Goal: Contribute content: Add original content to the website for others to see

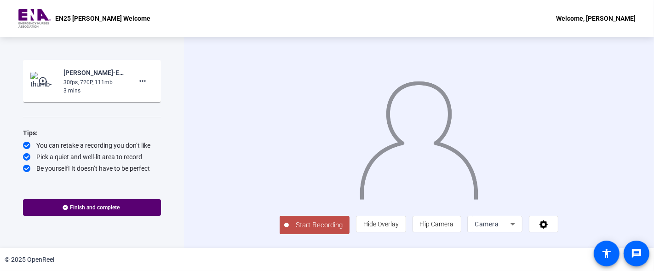
scroll to position [27, 0]
click at [399, 224] on span "Hide Overlay" at bounding box center [380, 223] width 35 height 17
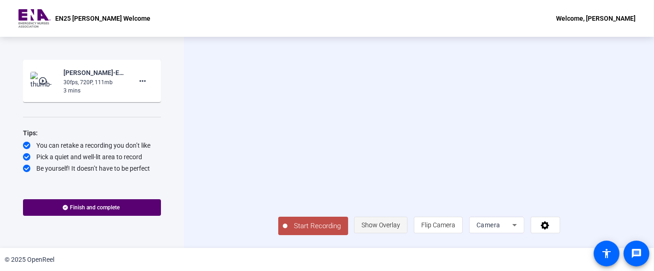
click at [400, 228] on span "Show Overlay" at bounding box center [381, 224] width 39 height 7
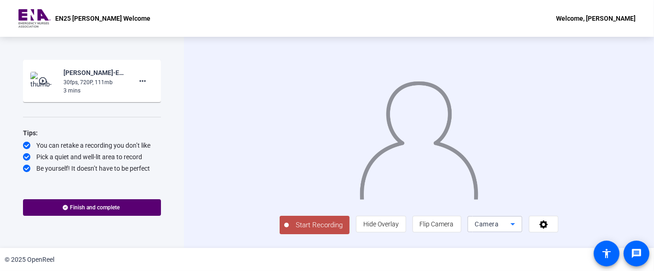
click at [511, 230] on div "Camera" at bounding box center [493, 223] width 36 height 11
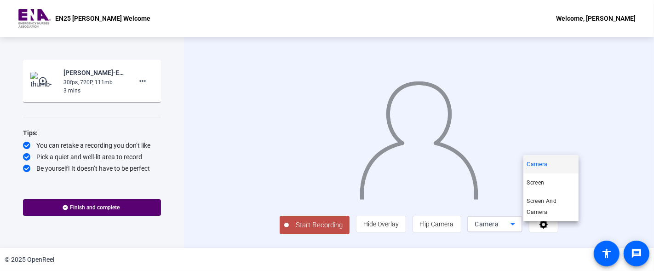
click at [601, 229] on div at bounding box center [327, 135] width 654 height 271
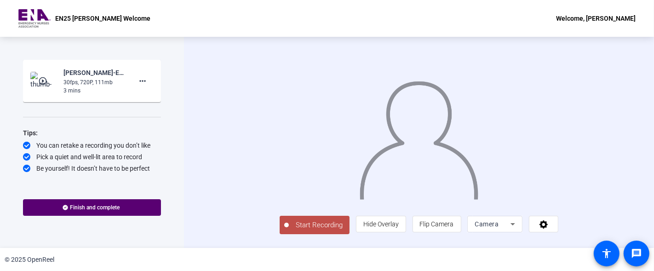
click at [92, 78] on div "30fps, 720P, 111mb" at bounding box center [94, 82] width 62 height 8
click at [549, 226] on icon at bounding box center [544, 223] width 11 height 9
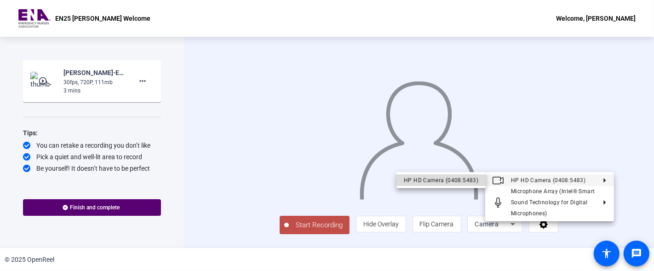
click at [456, 178] on div "HP HD Camera (0408:5483)" at bounding box center [441, 180] width 75 height 11
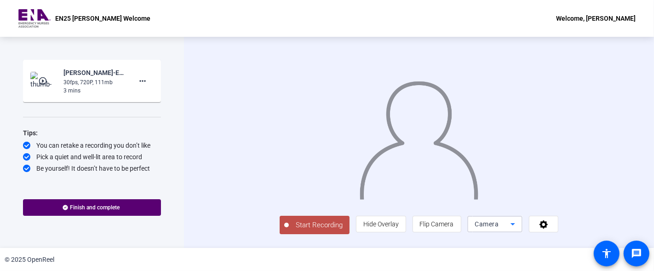
click at [518, 227] on icon at bounding box center [512, 223] width 11 height 11
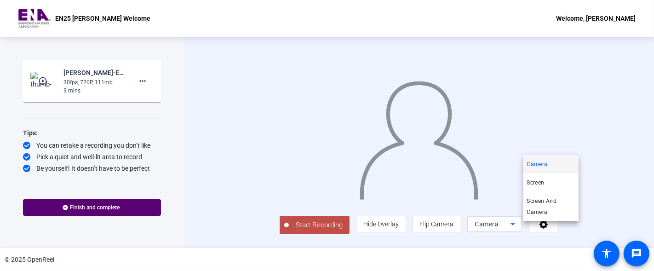
click at [621, 129] on div at bounding box center [327, 135] width 654 height 271
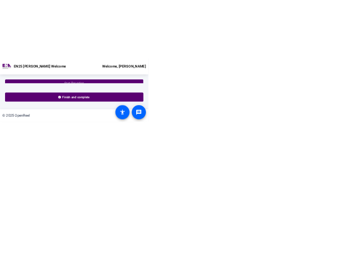
scroll to position [0, 0]
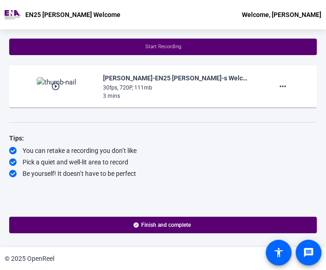
click at [187, 135] on div "Tips:" at bounding box center [163, 138] width 308 height 11
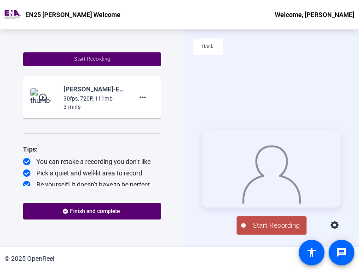
click at [276, 225] on span "Start Recording" at bounding box center [276, 226] width 61 height 11
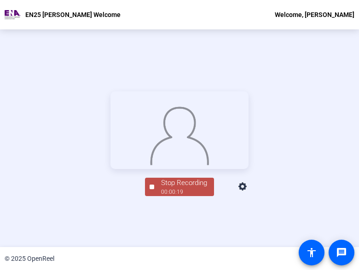
scroll to position [44, 0]
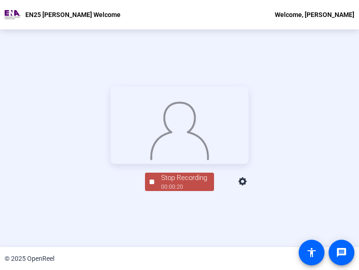
click at [155, 192] on span "Stop Recording 00:00:20" at bounding box center [184, 182] width 60 height 19
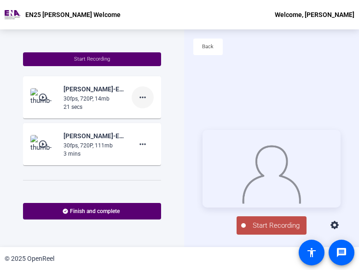
click at [132, 100] on span at bounding box center [143, 97] width 22 height 22
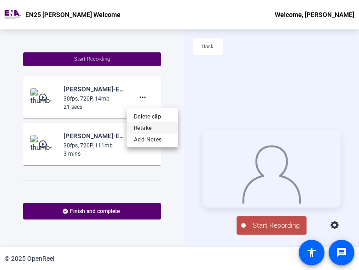
click at [149, 127] on span "Retake" at bounding box center [152, 127] width 37 height 11
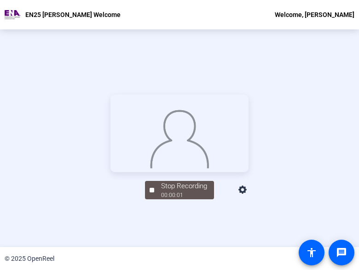
scroll to position [44, 0]
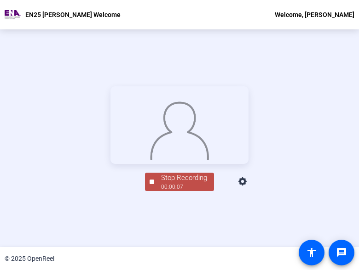
click at [175, 191] on div "00:00:07" at bounding box center [184, 187] width 46 height 8
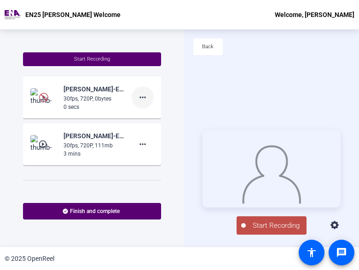
click at [144, 97] on span at bounding box center [143, 97] width 22 height 22
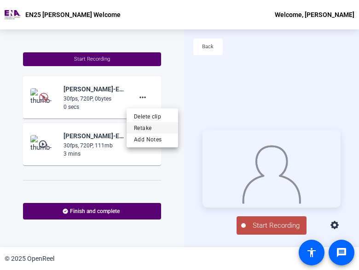
click at [154, 127] on span "Retake" at bounding box center [152, 127] width 37 height 11
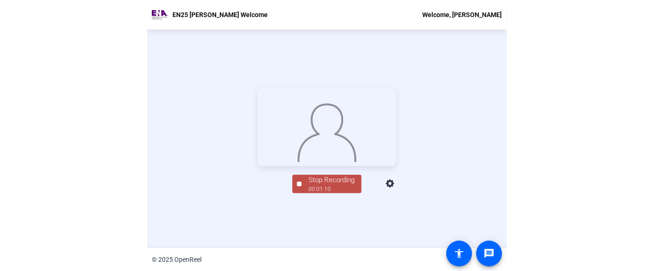
scroll to position [44, 0]
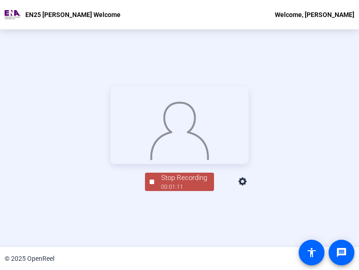
click at [177, 184] on div "Stop Recording" at bounding box center [184, 178] width 46 height 11
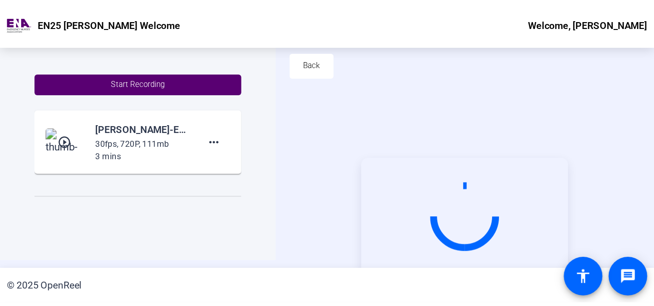
scroll to position [0, 0]
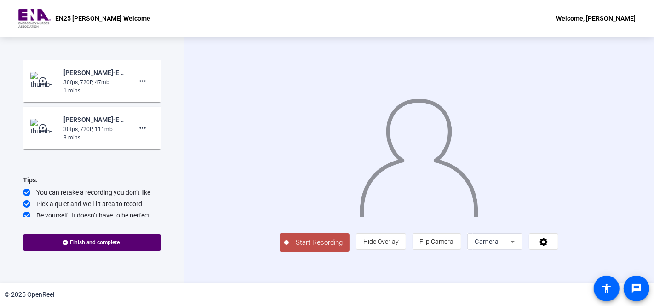
click at [38, 81] on mat-icon "play_circle_outline" at bounding box center [43, 80] width 11 height 9
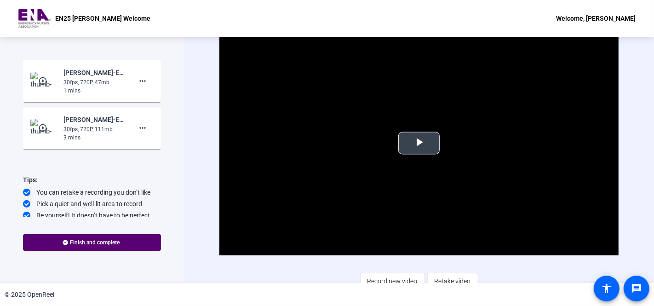
click at [419, 143] on span "Video Player" at bounding box center [419, 143] width 0 height 0
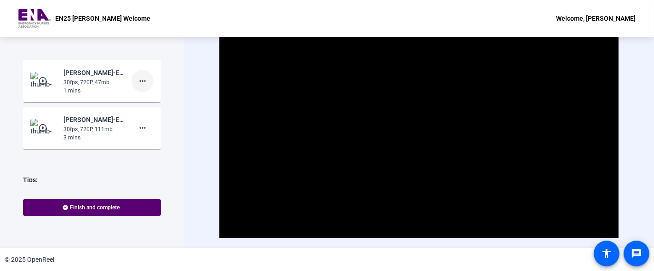
click at [138, 82] on mat-icon "more_horiz" at bounding box center [142, 80] width 11 height 11
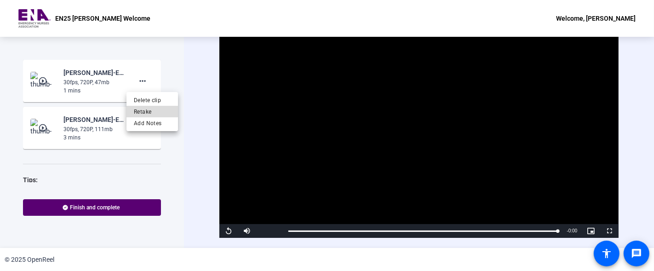
click at [138, 108] on span "Retake" at bounding box center [152, 111] width 37 height 11
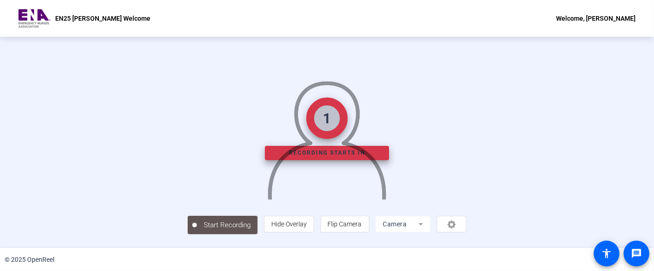
click at [302, 154] on img at bounding box center [327, 137] width 121 height 126
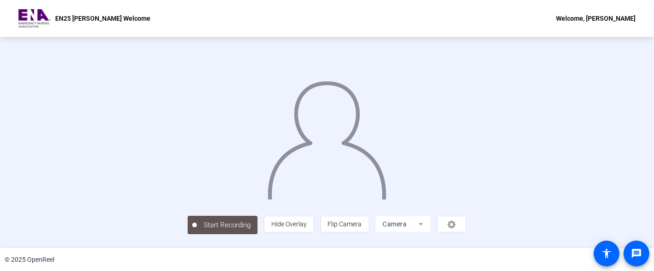
scroll to position [60, 0]
click at [121, 241] on div "Start Recording play_circle_outline ryan-EN25 Ryan-s Welcome-EN25 Ryan-s Welcom…" at bounding box center [327, 142] width 654 height 211
click at [204, 232] on div "00:00:06" at bounding box center [227, 230] width 46 height 8
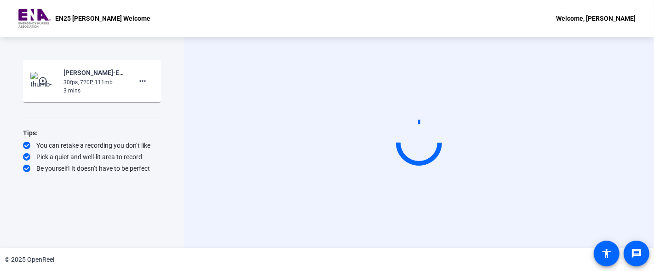
scroll to position [5, 0]
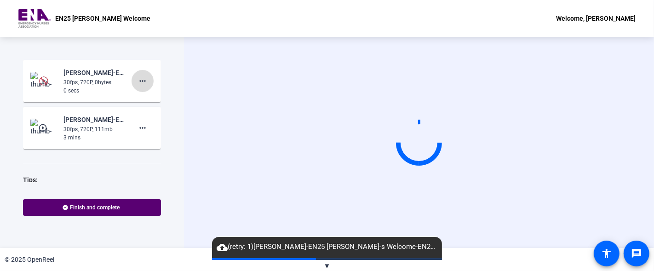
click at [137, 83] on mat-icon "more_horiz" at bounding box center [142, 80] width 11 height 11
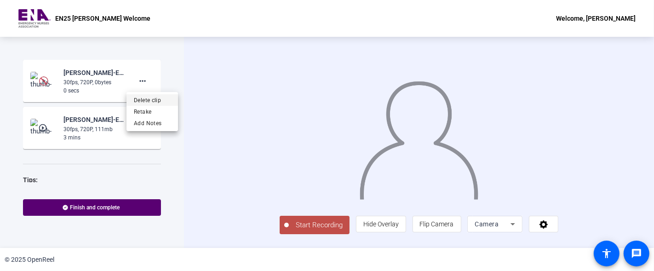
click at [152, 100] on span "Delete clip" at bounding box center [152, 99] width 37 height 11
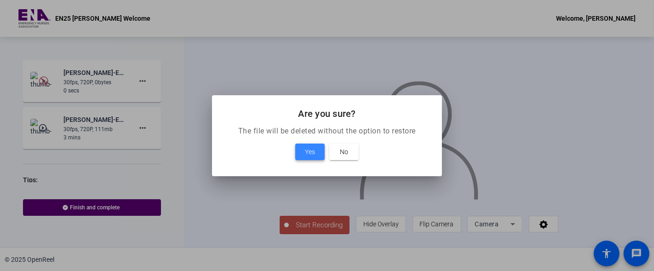
click at [311, 146] on span "Yes" at bounding box center [310, 151] width 10 height 11
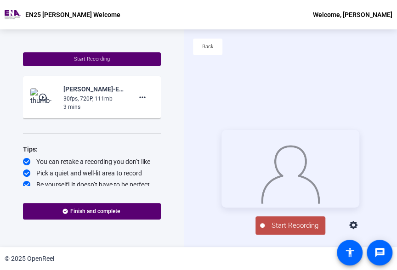
click at [290, 231] on span "Start Recording" at bounding box center [295, 226] width 61 height 11
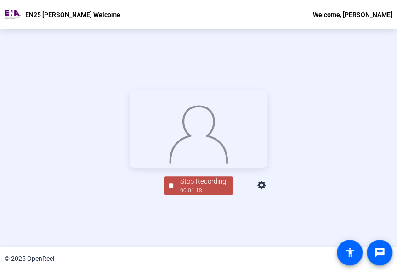
scroll to position [44, 0]
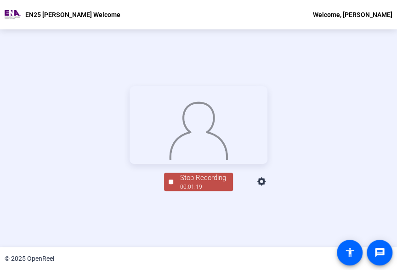
click at [181, 184] on div "Stop Recording" at bounding box center [203, 178] width 46 height 11
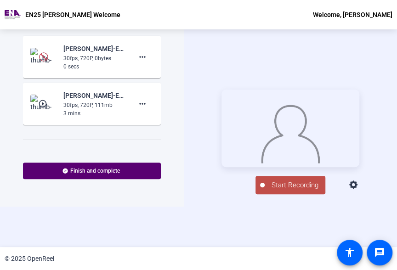
scroll to position [44, 0]
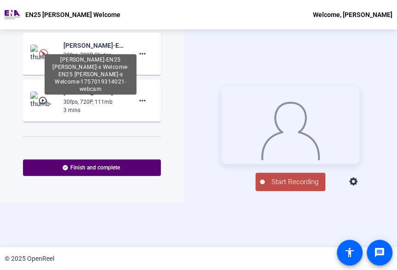
click at [81, 46] on div "[PERSON_NAME]-EN25 [PERSON_NAME]-s Welcome-EN25 [PERSON_NAME]-s Welcome-1757019…" at bounding box center [94, 45] width 62 height 11
click at [97, 46] on div "[PERSON_NAME]-EN25 [PERSON_NAME]-s Welcome-EN25 [PERSON_NAME]-s Welcome-1757019…" at bounding box center [94, 45] width 62 height 11
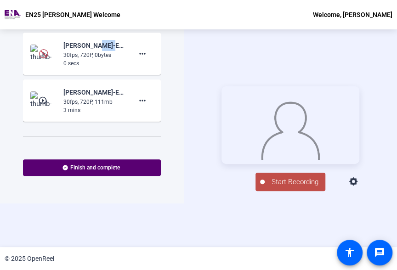
click at [97, 46] on div "[PERSON_NAME]-EN25 [PERSON_NAME]-s Welcome-EN25 [PERSON_NAME]-s Welcome-1757019…" at bounding box center [94, 45] width 62 height 11
click at [138, 56] on mat-icon "more_horiz" at bounding box center [142, 53] width 11 height 11
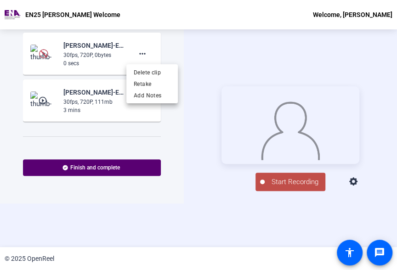
click at [105, 57] on div at bounding box center [198, 135] width 397 height 270
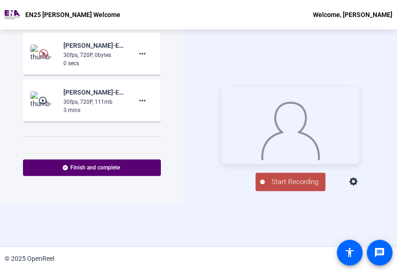
click at [79, 52] on div "30fps, 720P, 0bytes" at bounding box center [94, 55] width 62 height 8
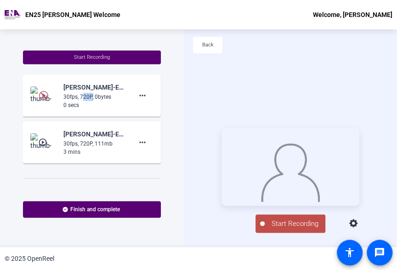
scroll to position [0, 0]
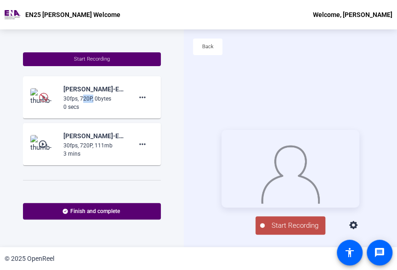
click at [293, 231] on span "Start Recording" at bounding box center [295, 226] width 61 height 11
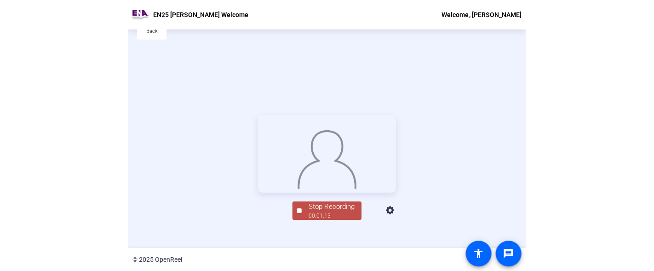
scroll to position [44, 0]
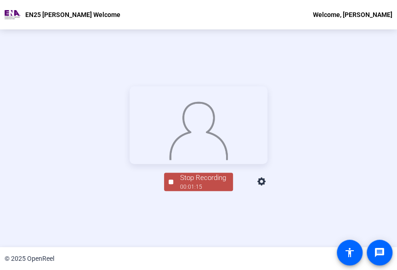
click at [212, 184] on div "Stop Recording" at bounding box center [203, 178] width 46 height 11
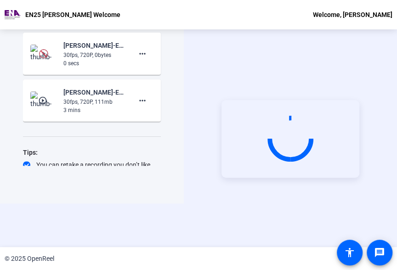
drag, startPoint x: 124, startPoint y: 133, endPoint x: 123, endPoint y: 119, distance: 14.3
click at [124, 133] on div "Start Recording [PERSON_NAME]-EN25 [PERSON_NAME]-s Welcome-EN25 [PERSON_NAME]-s…" at bounding box center [92, 87] width 138 height 157
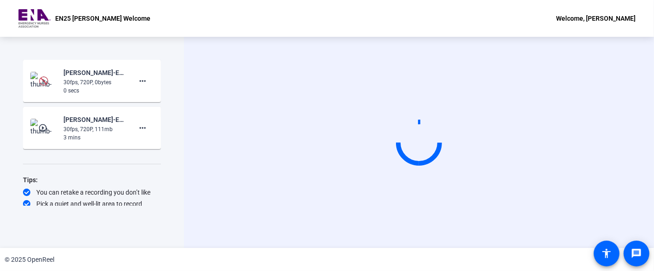
scroll to position [5, 0]
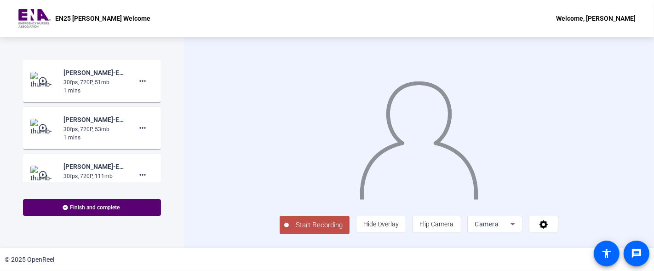
click at [76, 85] on div "30fps, 720P, 51mb" at bounding box center [94, 82] width 62 height 8
click at [42, 80] on mat-icon "play_circle_outline" at bounding box center [43, 80] width 11 height 9
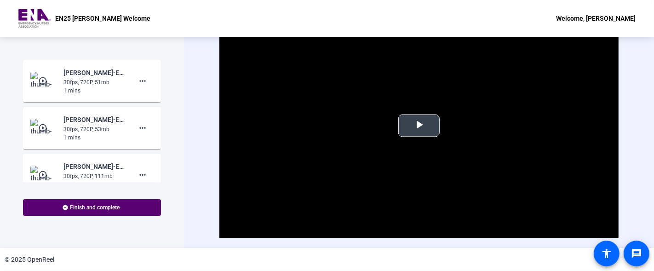
click at [419, 126] on span "Video Player" at bounding box center [419, 126] width 0 height 0
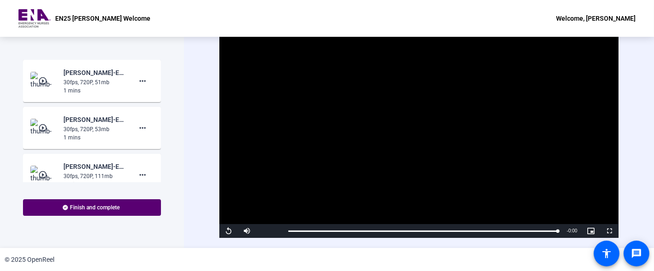
drag, startPoint x: 141, startPoint y: 129, endPoint x: 16, endPoint y: 152, distance: 126.8
click at [16, 152] on div "Start Recording play_circle_outline [PERSON_NAME]-EN25 [PERSON_NAME]-s Welcome-…" at bounding box center [92, 142] width 184 height 211
drag, startPoint x: 138, startPoint y: 130, endPoint x: 123, endPoint y: 128, distance: 15.4
click at [123, 128] on div "play_circle_outline [PERSON_NAME]-EN25 [PERSON_NAME]-s Welcome-EN25 [PERSON_NAM…" at bounding box center [91, 128] width 123 height 28
click at [108, 129] on div "30fps, 720P, 53mb" at bounding box center [94, 129] width 62 height 8
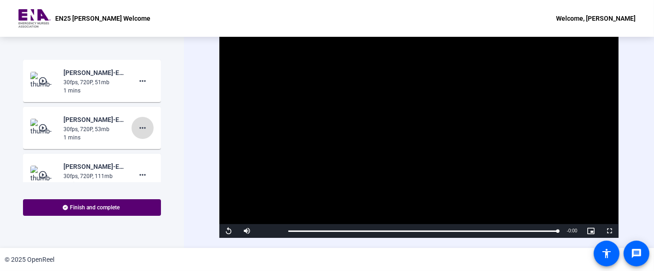
click at [137, 127] on mat-icon "more_horiz" at bounding box center [142, 127] width 11 height 11
click at [148, 148] on span "Delete clip" at bounding box center [152, 146] width 37 height 11
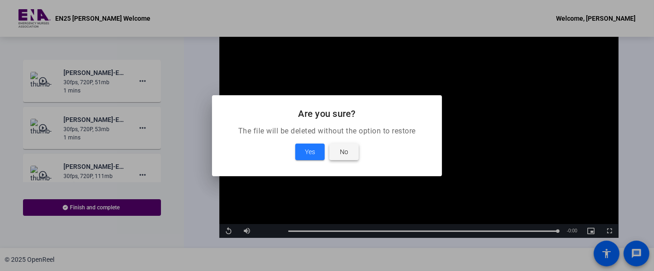
click at [343, 151] on span "No" at bounding box center [344, 151] width 8 height 11
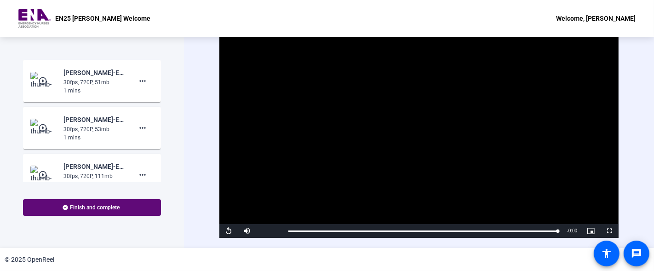
click at [114, 206] on span "Finish and complete" at bounding box center [95, 207] width 50 height 7
